Goal: Task Accomplishment & Management: Use online tool/utility

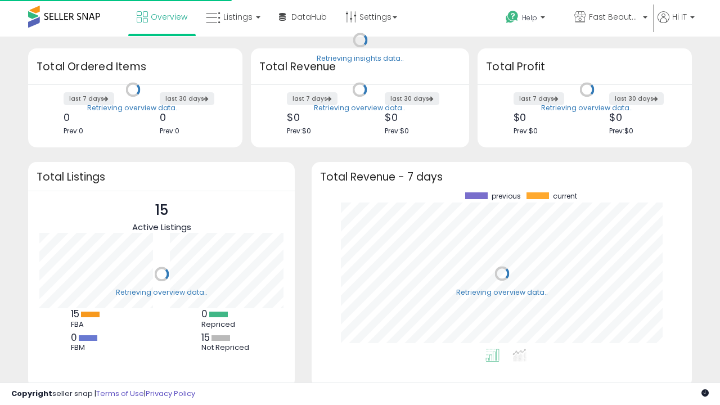
scroll to position [156, 358]
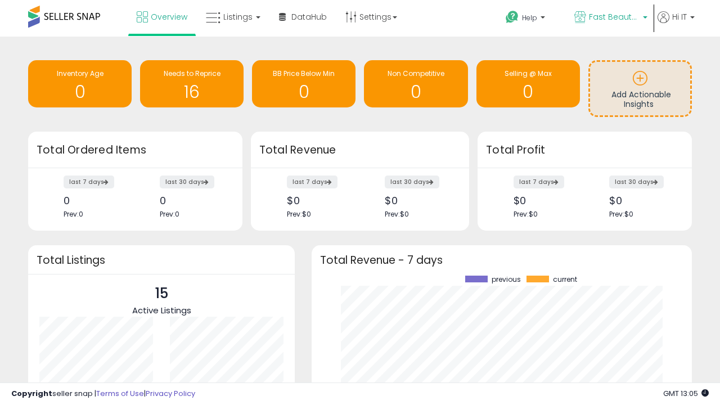
click at [610, 18] on span "Fast Beauty ([GEOGRAPHIC_DATA])" at bounding box center [614, 16] width 51 height 11
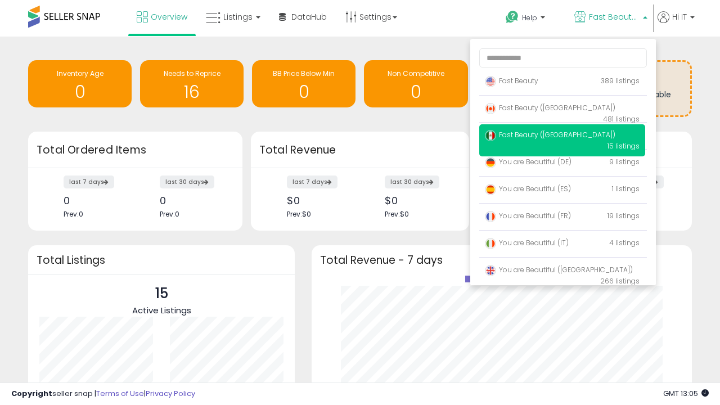
click at [562, 110] on span "Fast Beauty ([GEOGRAPHIC_DATA])" at bounding box center [550, 108] width 131 height 10
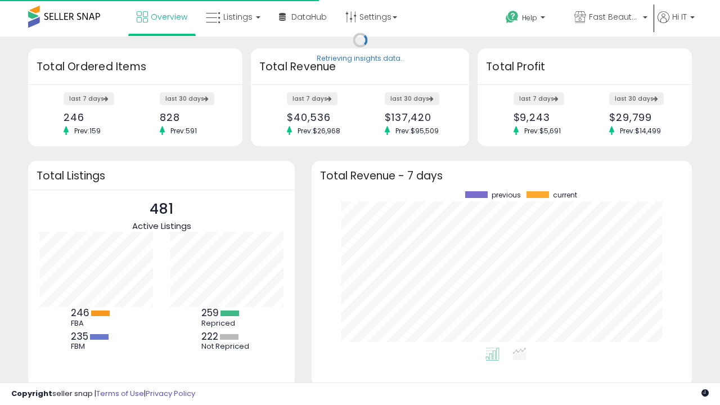
scroll to position [156, 358]
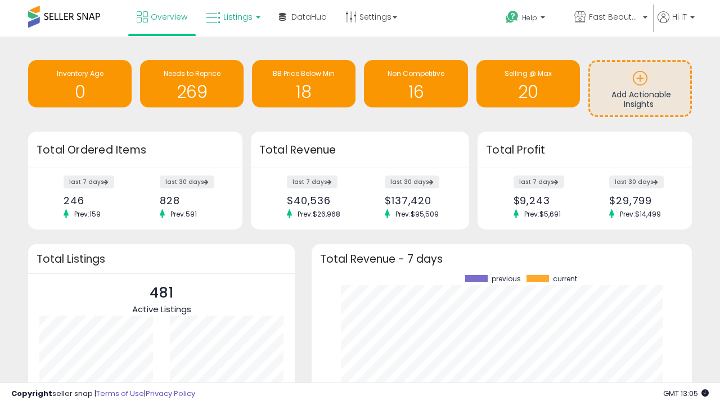
click at [232, 17] on span "Listings" at bounding box center [237, 16] width 29 height 11
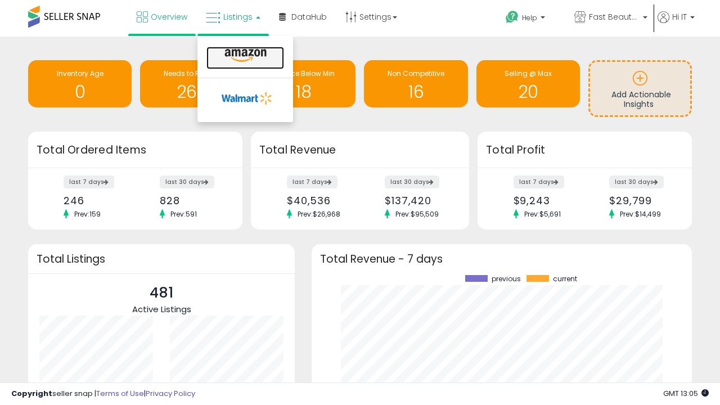
click at [244, 56] on icon at bounding box center [245, 55] width 49 height 15
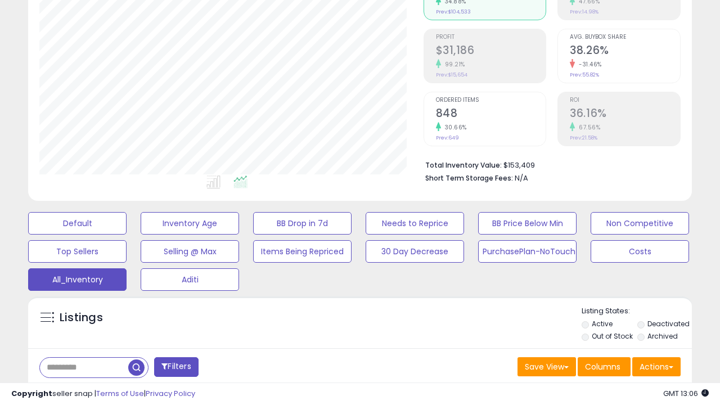
scroll to position [231, 384]
click at [80, 391] on span "Last 30 Days" at bounding box center [81, 396] width 49 height 11
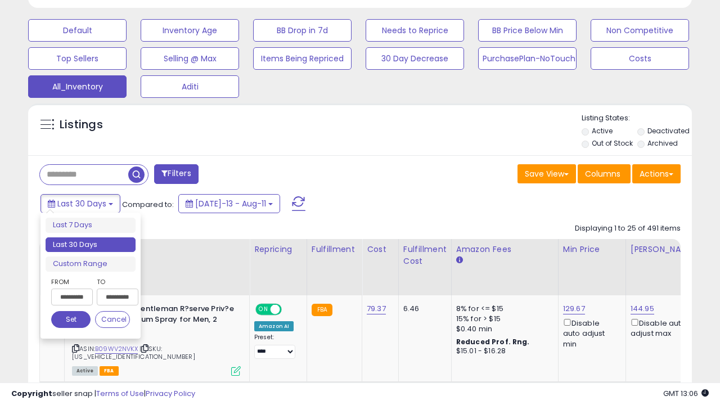
click at [91, 245] on li "Last 30 Days" at bounding box center [91, 244] width 90 height 15
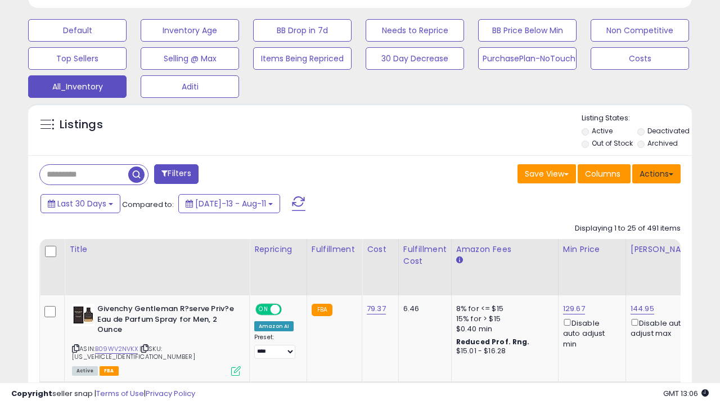
click at [657, 173] on button "Actions" at bounding box center [656, 173] width 48 height 19
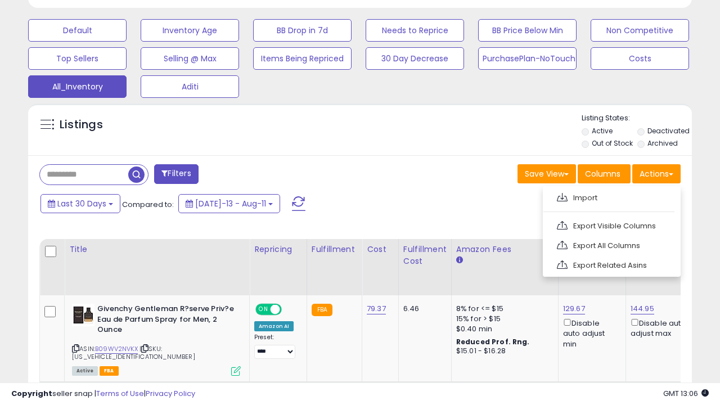
click at [610, 244] on link "Export All Columns" at bounding box center [610, 245] width 123 height 17
